Goal: Browse casually: Explore the website without a specific task or goal

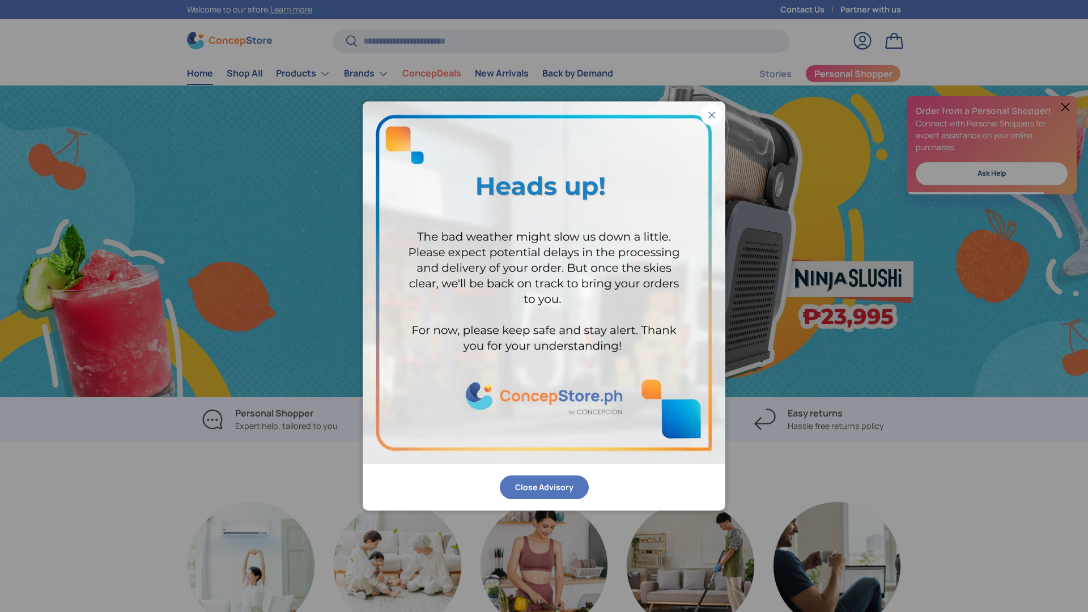
scroll to position [0, 1088]
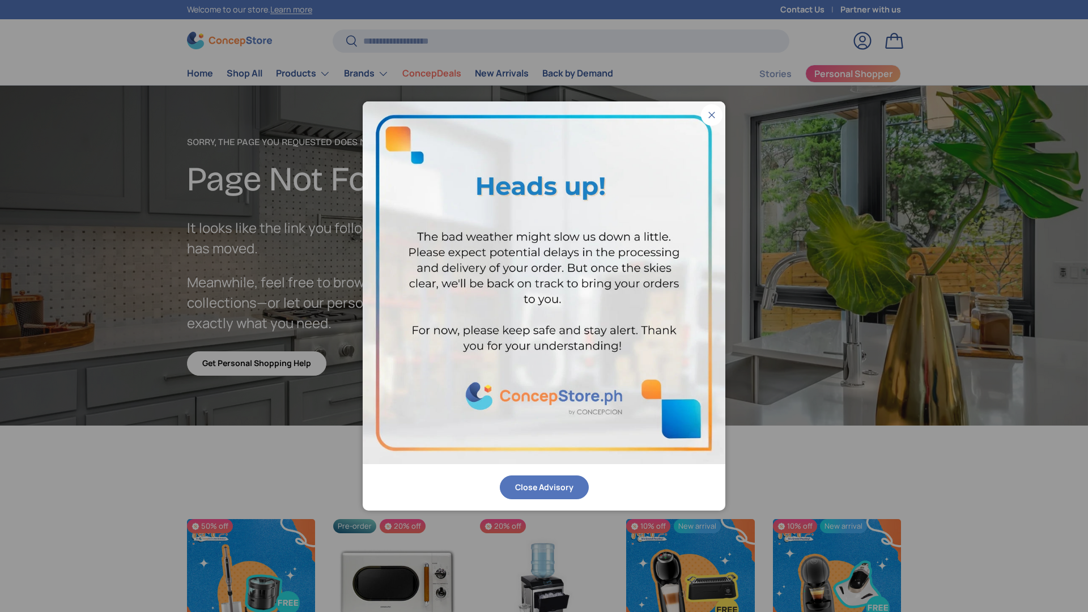
scroll to position [1970, 4634]
